Goal: Task Accomplishment & Management: Use online tool/utility

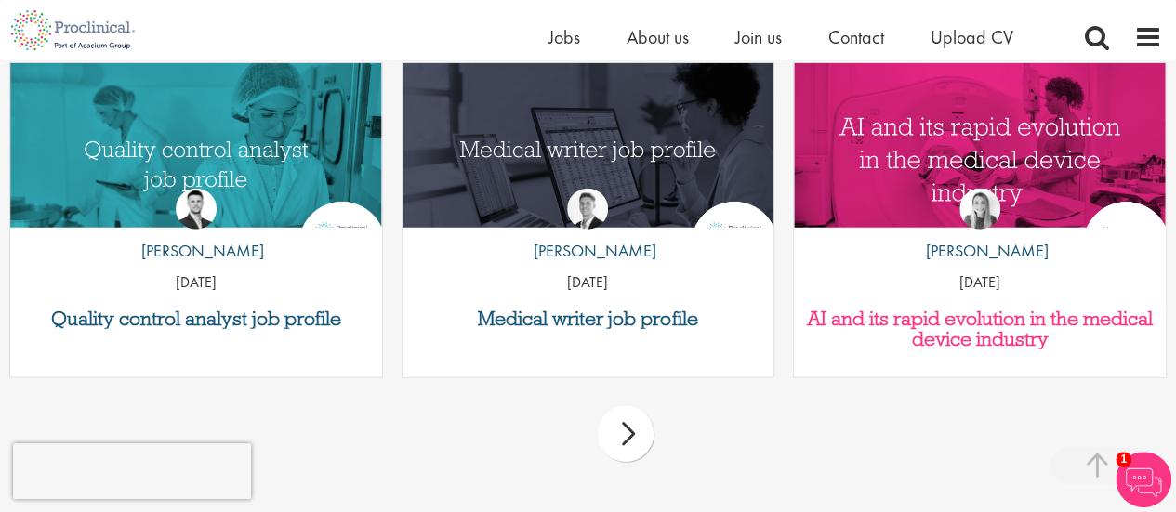
scroll to position [2413, 0]
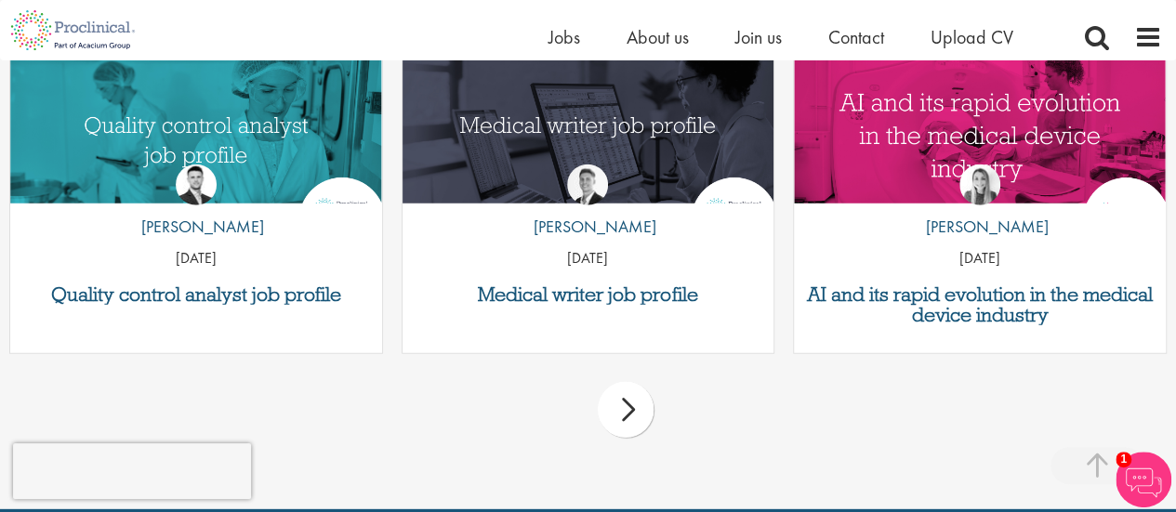
click at [1150, 474] on img at bounding box center [1144, 480] width 56 height 56
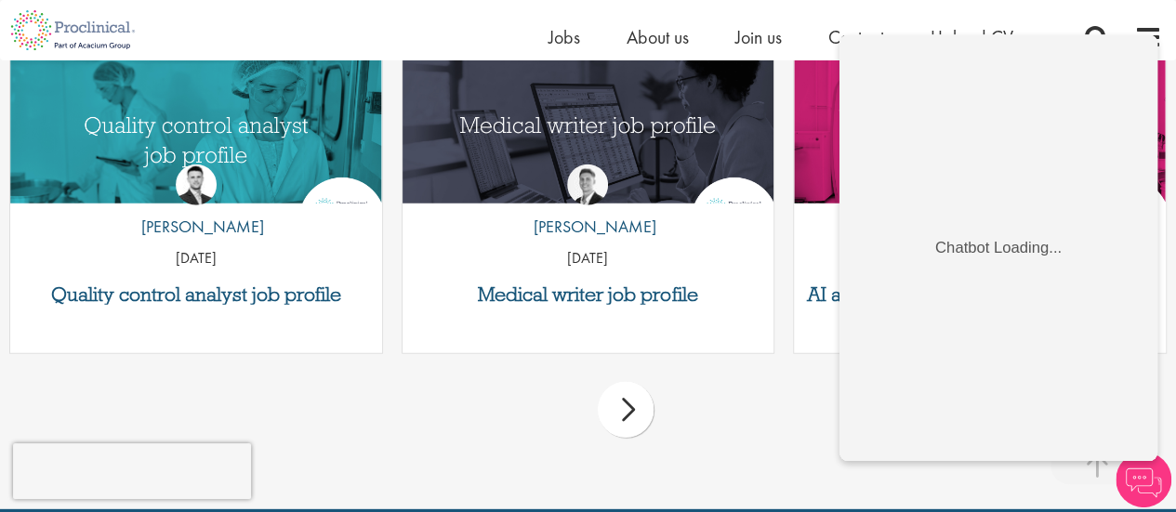
scroll to position [0, 0]
click at [525, 408] on div "prev next" at bounding box center [588, 413] width 1176 height 81
click at [1148, 488] on img at bounding box center [1144, 480] width 56 height 56
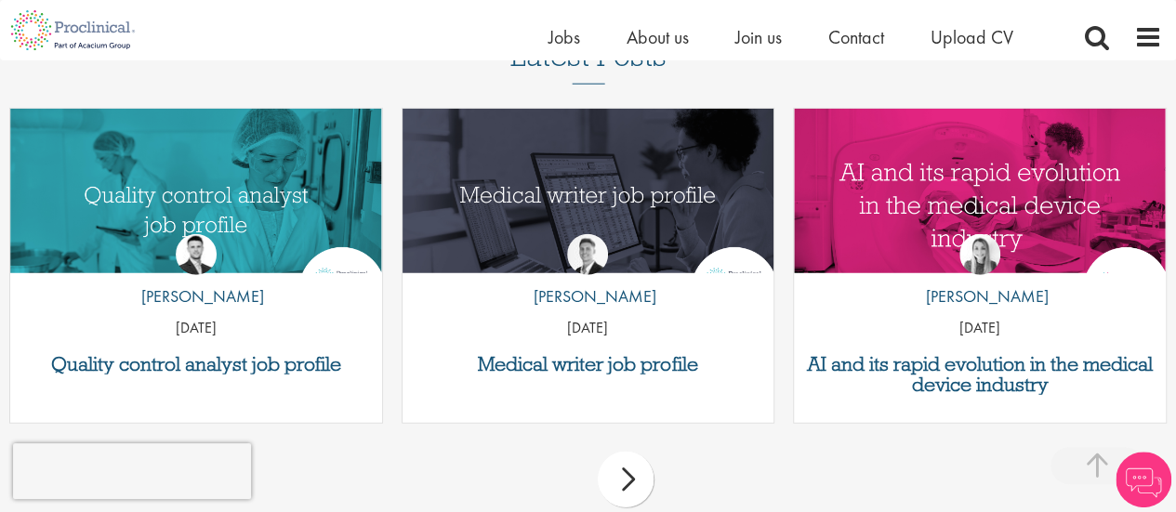
scroll to position [2320, 0]
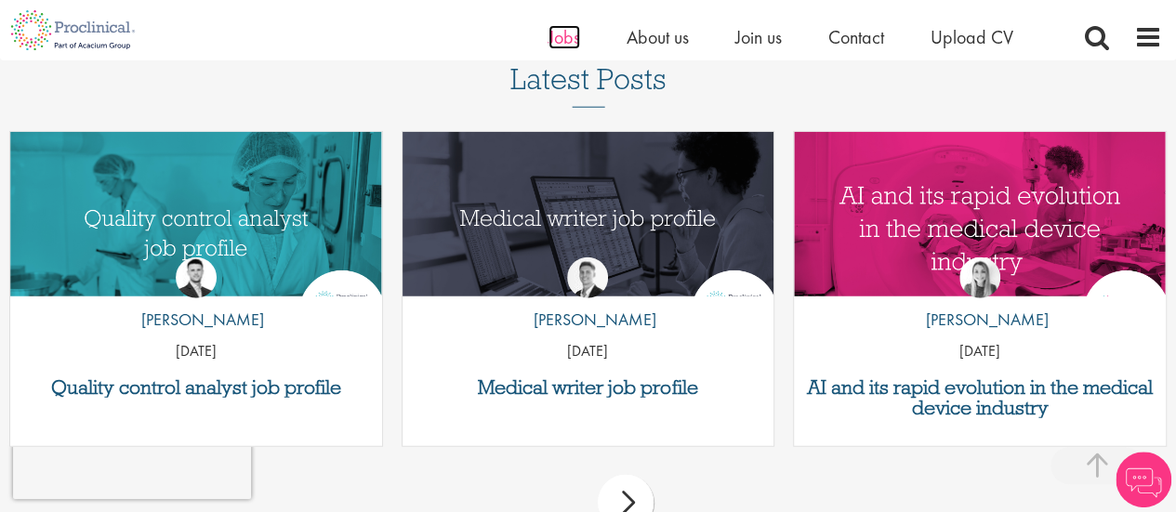
click at [567, 47] on span "Jobs" at bounding box center [565, 37] width 32 height 24
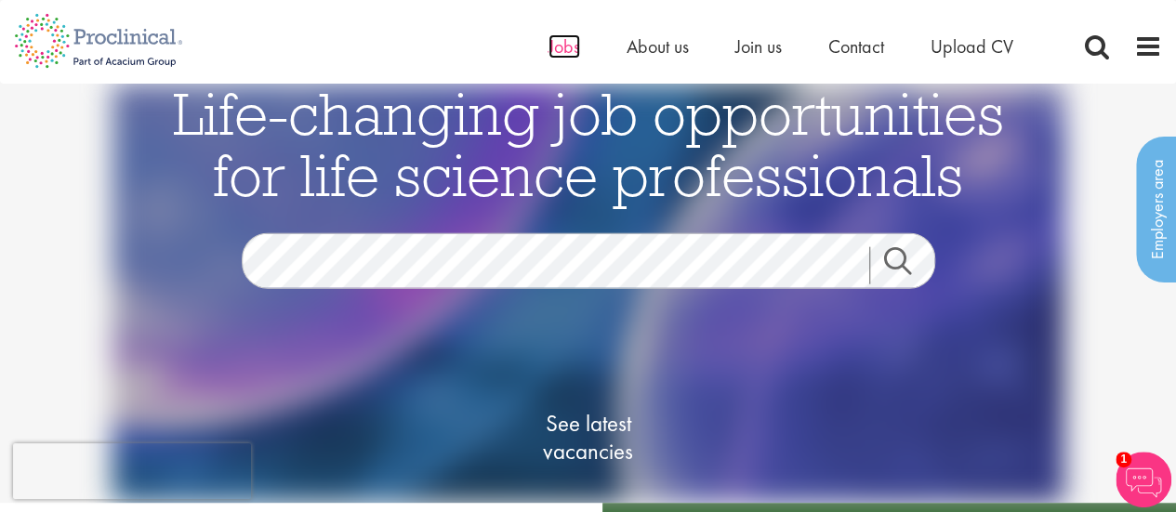
click at [556, 44] on span "Jobs" at bounding box center [565, 46] width 32 height 24
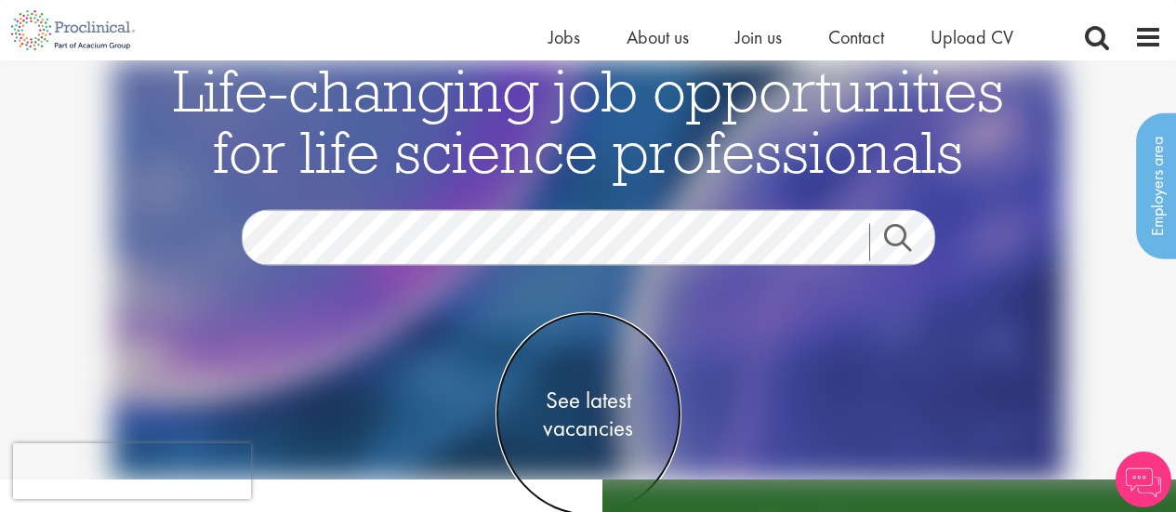
click at [590, 387] on span "See latest vacancies" at bounding box center [589, 415] width 186 height 56
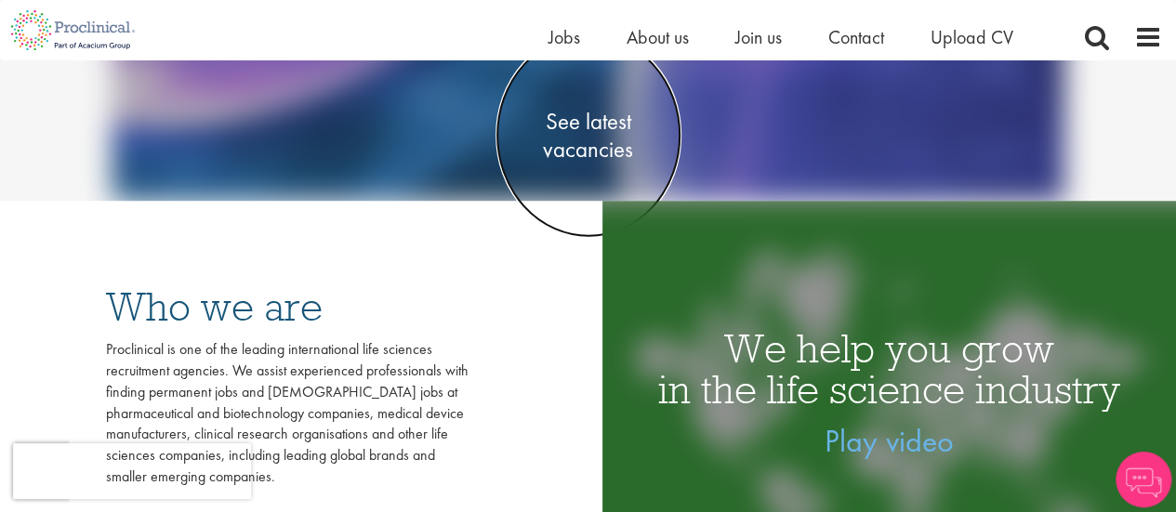
scroll to position [279, 0]
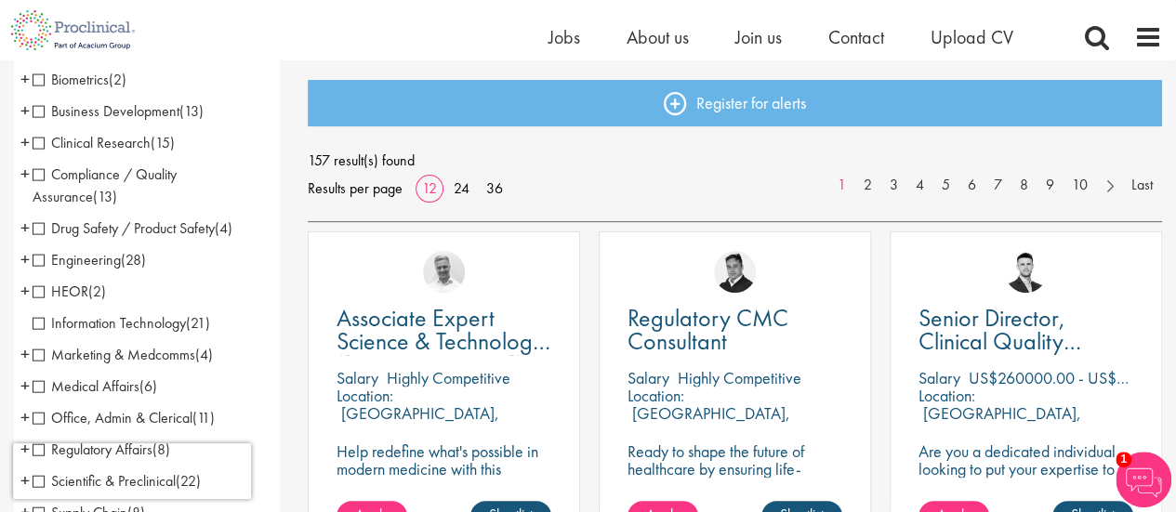
scroll to position [186, 0]
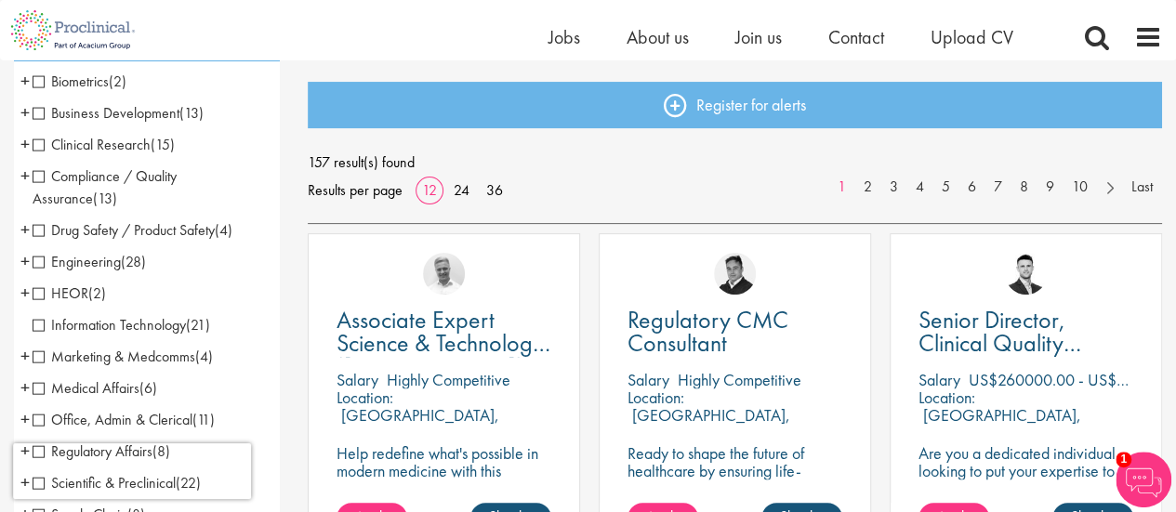
click at [95, 171] on span "Compliance / Quality Assurance" at bounding box center [105, 187] width 144 height 42
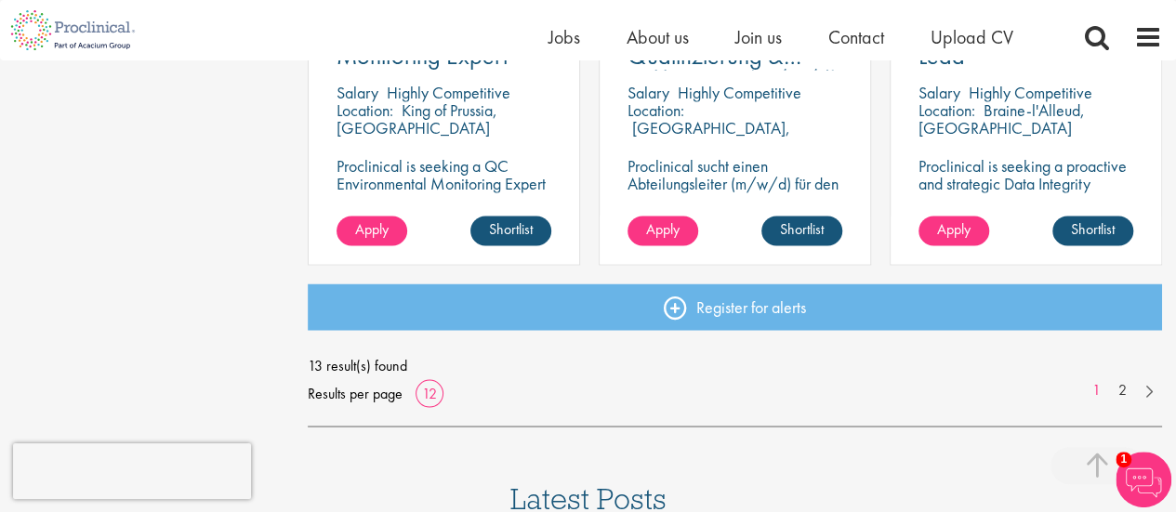
scroll to position [1488, 0]
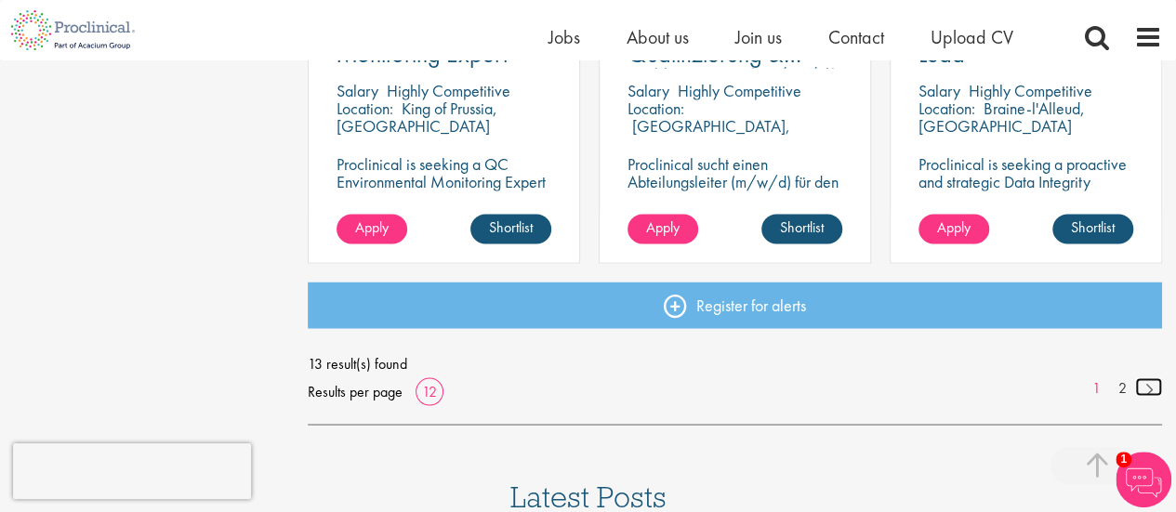
click at [1150, 392] on link at bounding box center [1149, 387] width 27 height 19
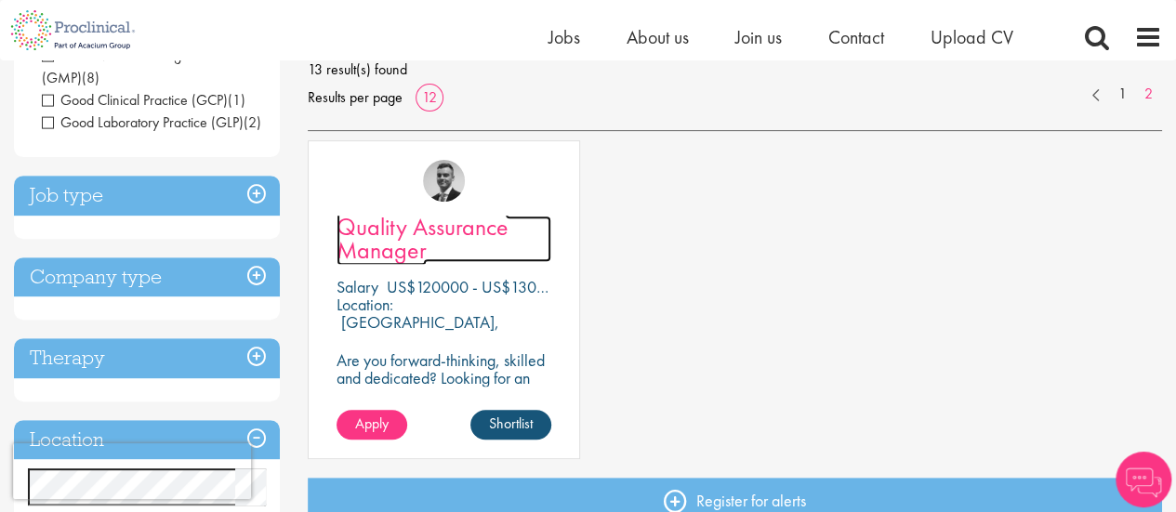
click at [445, 236] on span "Quality Assurance Manager" at bounding box center [423, 238] width 172 height 55
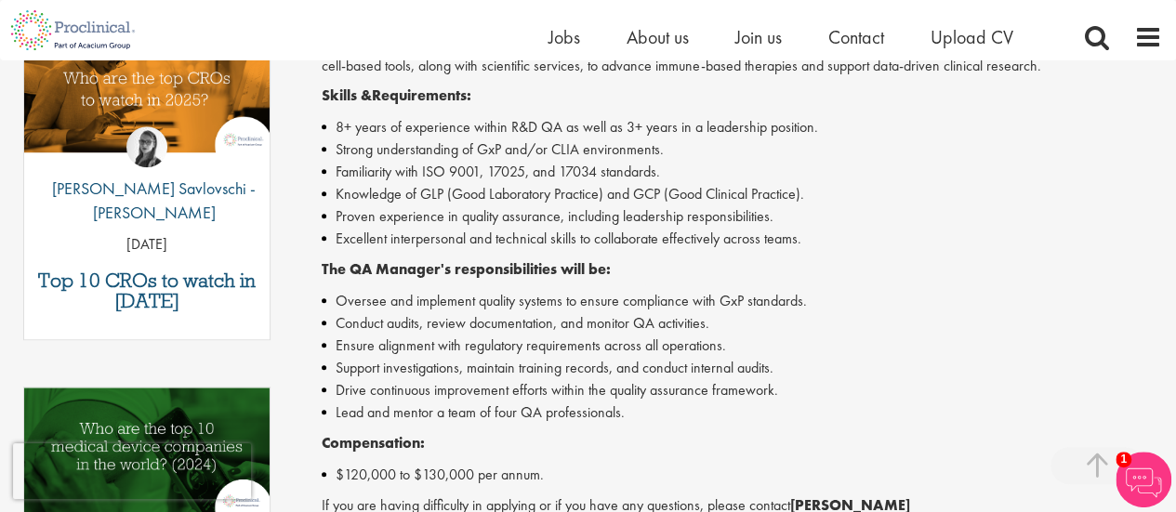
scroll to position [930, 0]
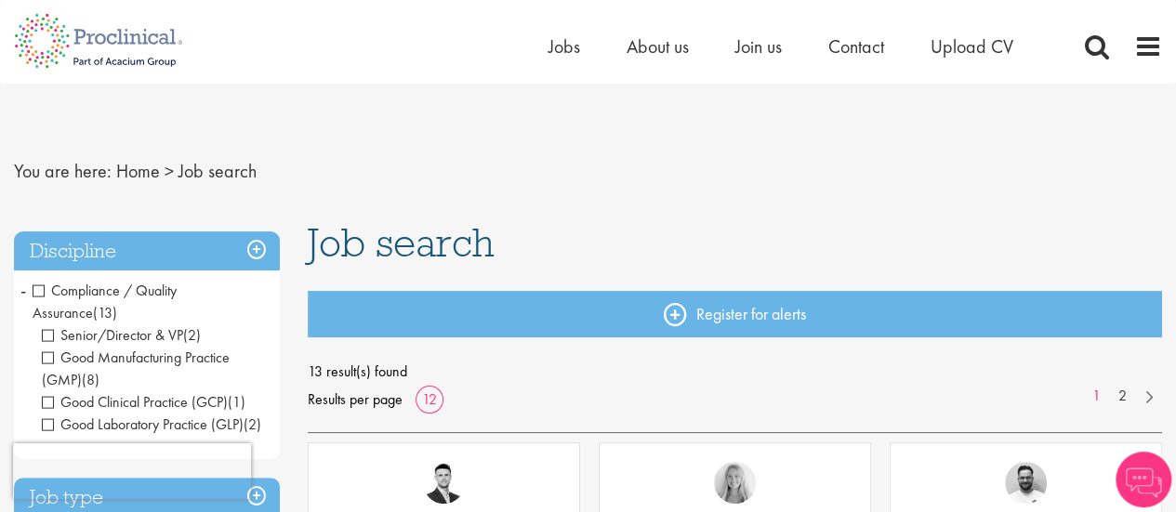
click at [783, 155] on nav "You are here: Home > Job search" at bounding box center [588, 172] width 1149 height 46
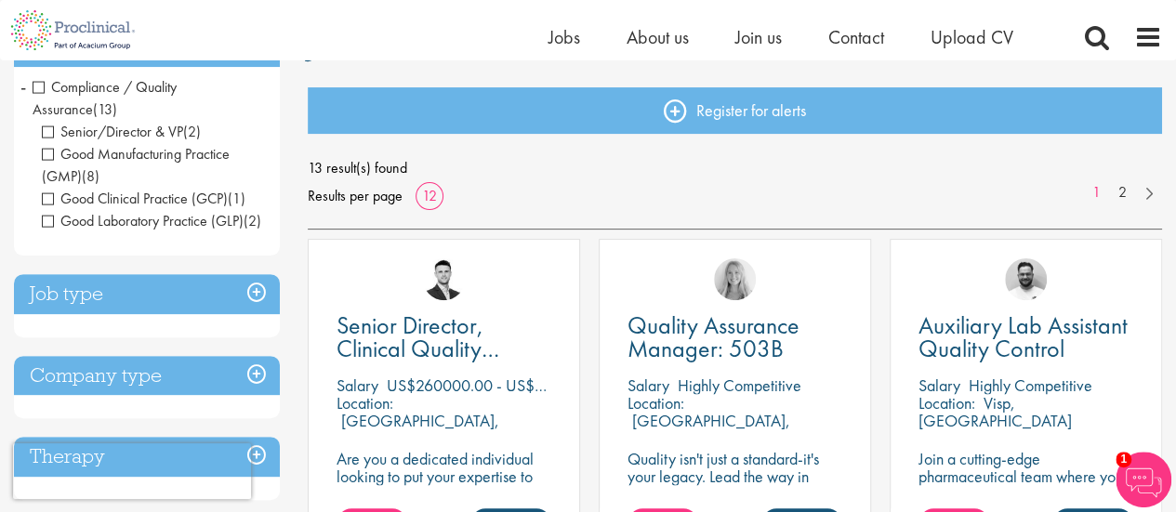
scroll to position [279, 0]
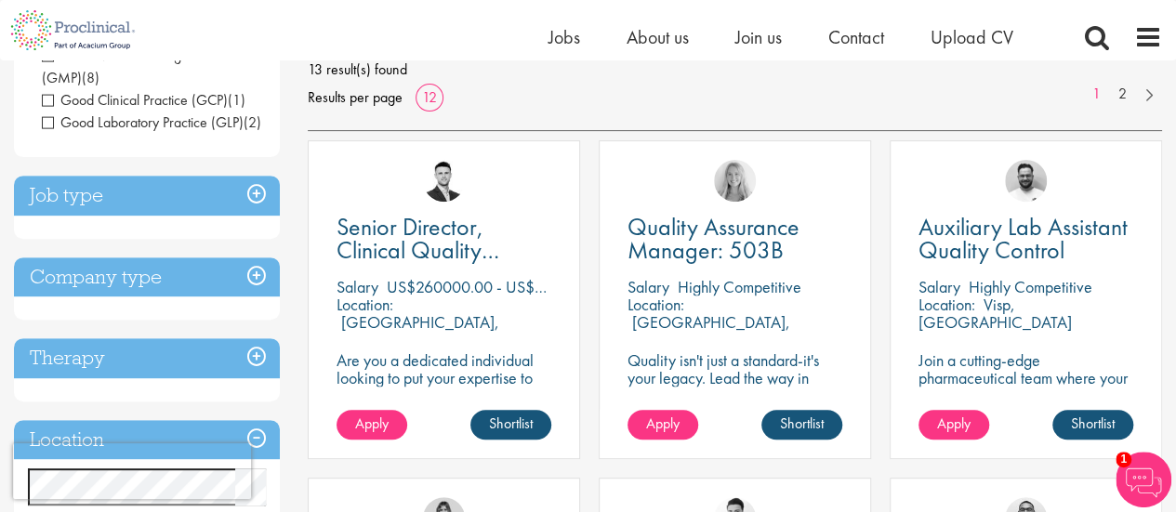
click at [245, 216] on h3 "Job type" at bounding box center [147, 196] width 266 height 40
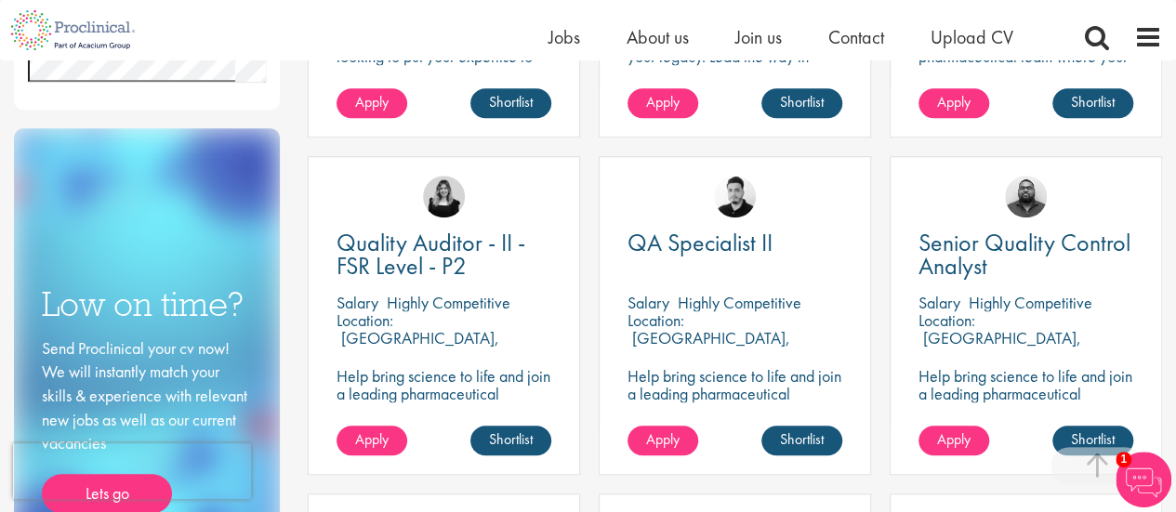
scroll to position [744, 0]
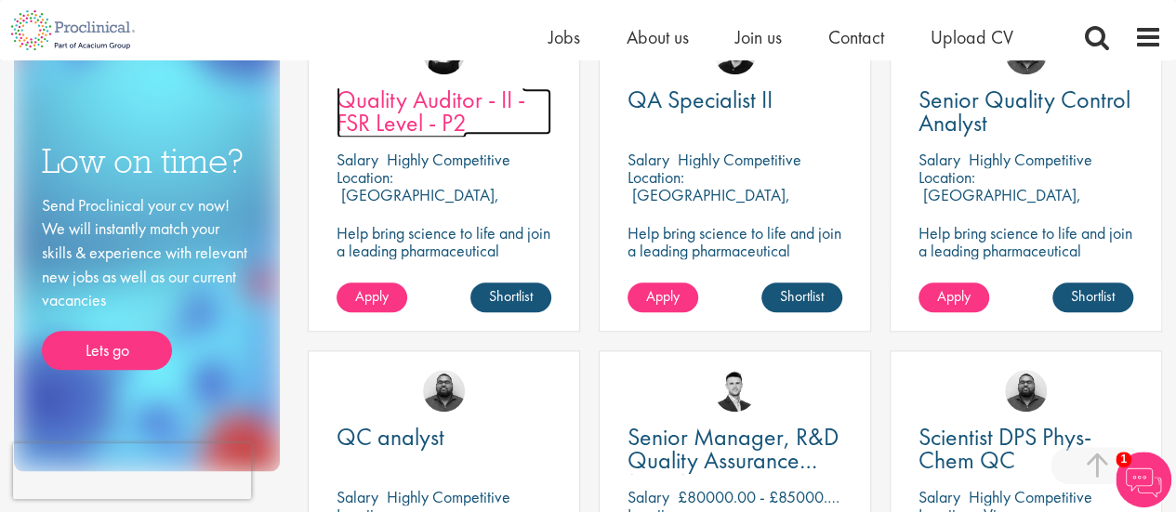
click at [429, 107] on span "Quality Auditor - II - FSR Level - P2" at bounding box center [431, 111] width 189 height 55
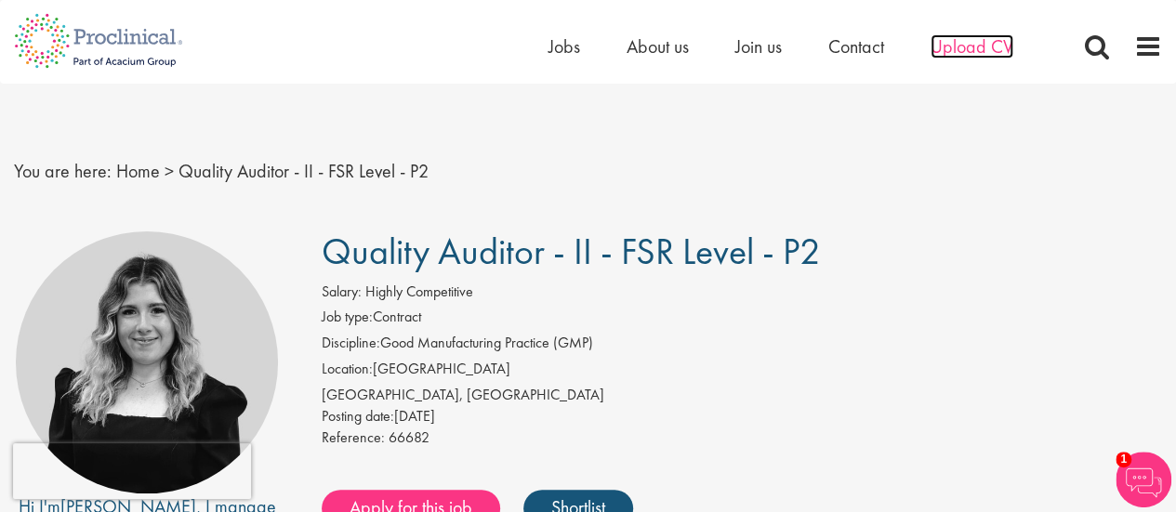
click at [976, 45] on span "Upload CV" at bounding box center [972, 46] width 83 height 24
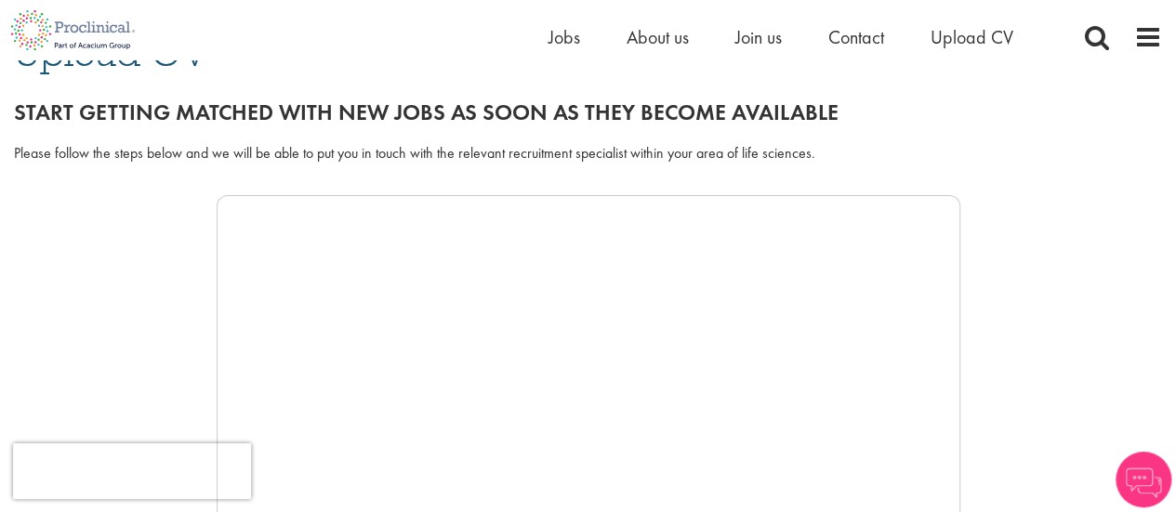
scroll to position [372, 0]
